Goal: Navigation & Orientation: Understand site structure

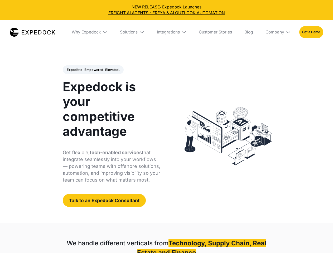
select select
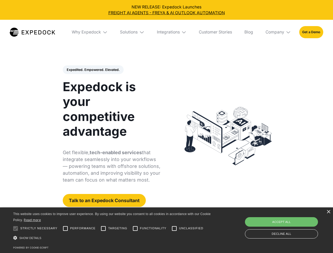
click at [167, 32] on div "Integrations" at bounding box center [168, 32] width 23 height 5
click at [90, 32] on div "Why Expedock" at bounding box center [86, 32] width 29 height 5
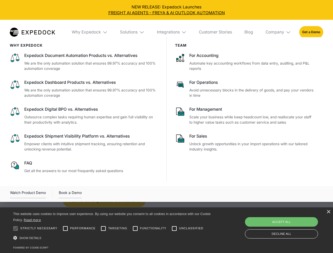
click at [133, 32] on div "Solutions" at bounding box center [129, 32] width 18 height 5
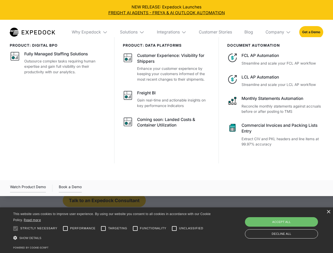
click at [172, 32] on div "Integrations" at bounding box center [168, 32] width 23 height 5
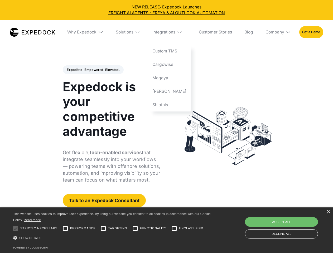
click at [279, 32] on div "Company" at bounding box center [275, 32] width 19 height 5
click at [93, 70] on div "Expedited. Empowered. Elevated. Automate Freight Document Extraction at 99.97% …" at bounding box center [112, 136] width 98 height 142
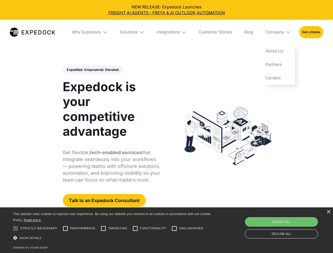
click at [16, 229] on div at bounding box center [15, 229] width 11 height 11
click at [65, 229] on input "Performance" at bounding box center [65, 229] width 11 height 11
checkbox input "true"
click at [103, 229] on input "Targeting" at bounding box center [103, 229] width 11 height 11
checkbox input "true"
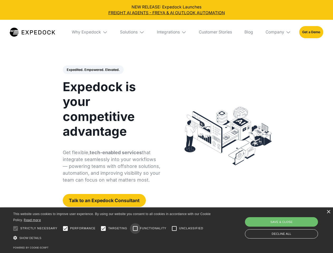
click at [135, 229] on input "Functionality" at bounding box center [135, 229] width 11 height 11
checkbox input "true"
